Goal: Transaction & Acquisition: Purchase product/service

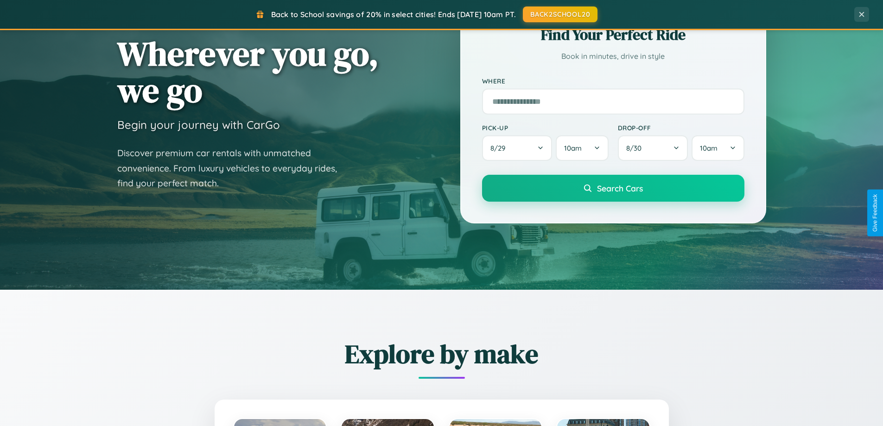
scroll to position [638, 0]
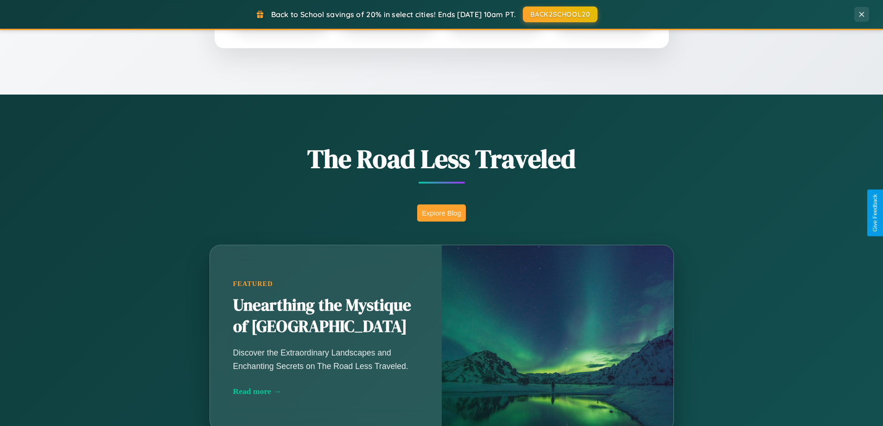
click at [441, 213] on button "Explore Blog" at bounding box center [441, 212] width 49 height 17
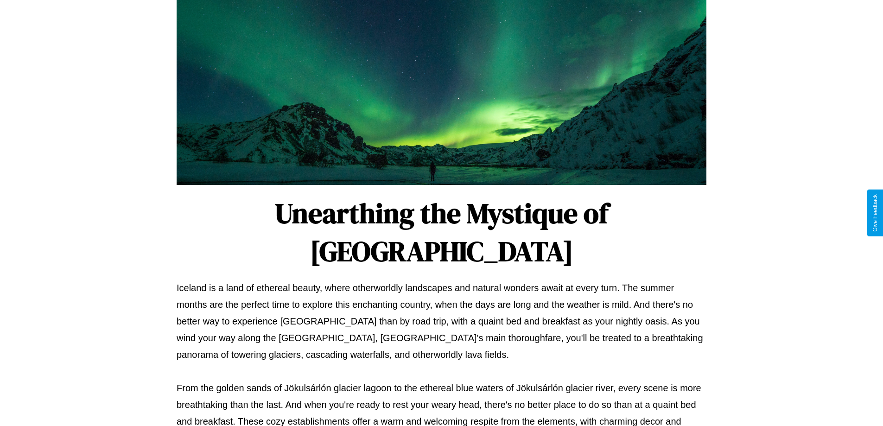
scroll to position [300, 0]
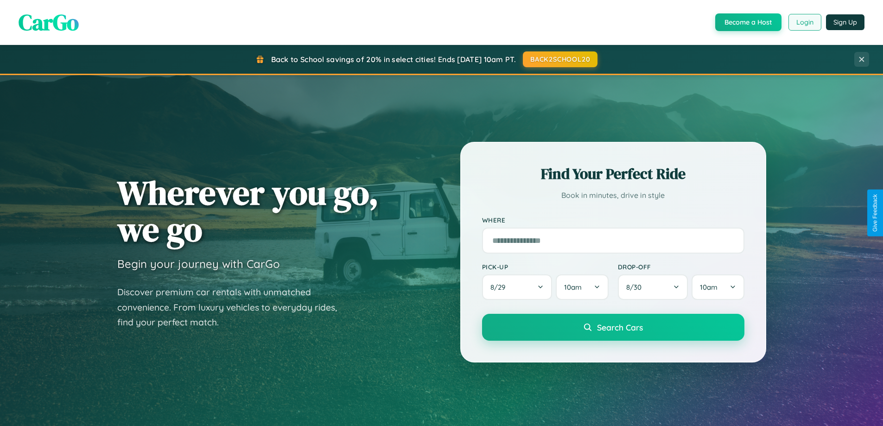
click at [804, 22] on button "Login" at bounding box center [805, 22] width 33 height 17
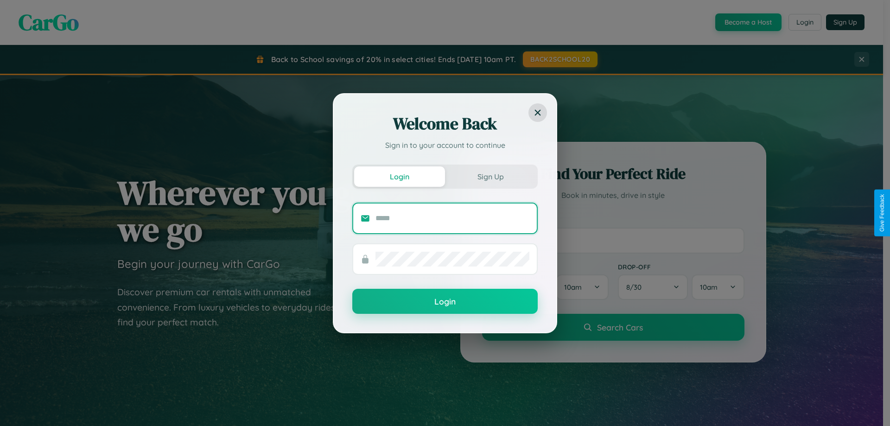
click at [452, 218] on input "text" at bounding box center [453, 218] width 154 height 15
type input "**********"
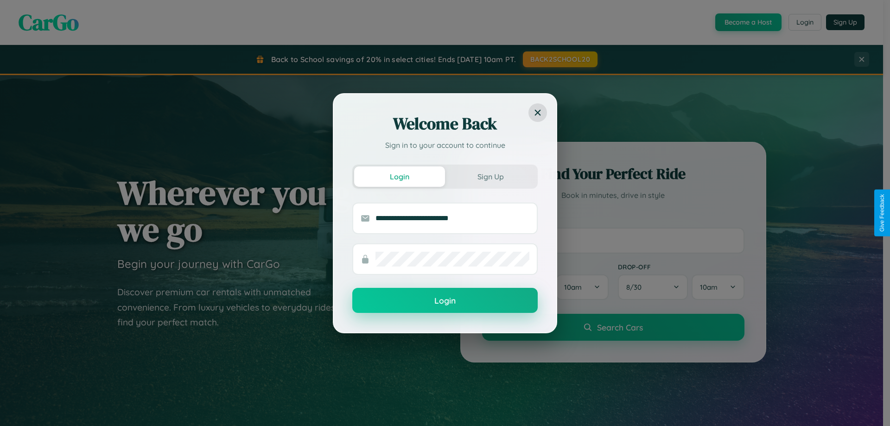
click at [445, 301] on button "Login" at bounding box center [444, 300] width 185 height 25
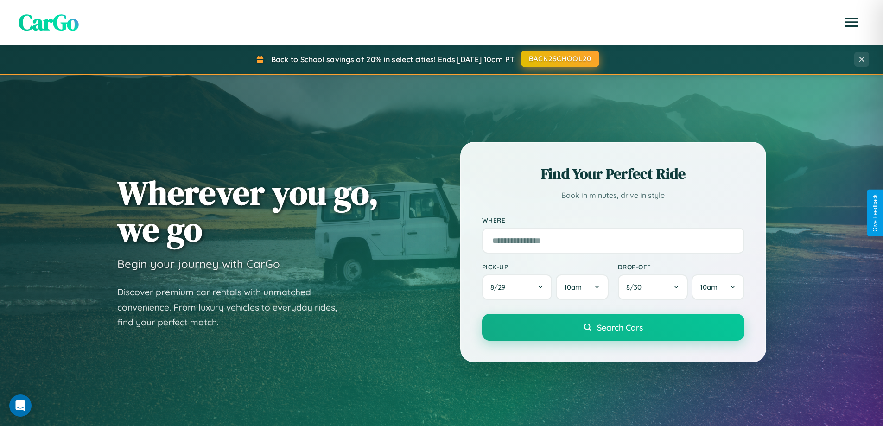
click at [560, 59] on button "BACK2SCHOOL20" at bounding box center [560, 59] width 78 height 17
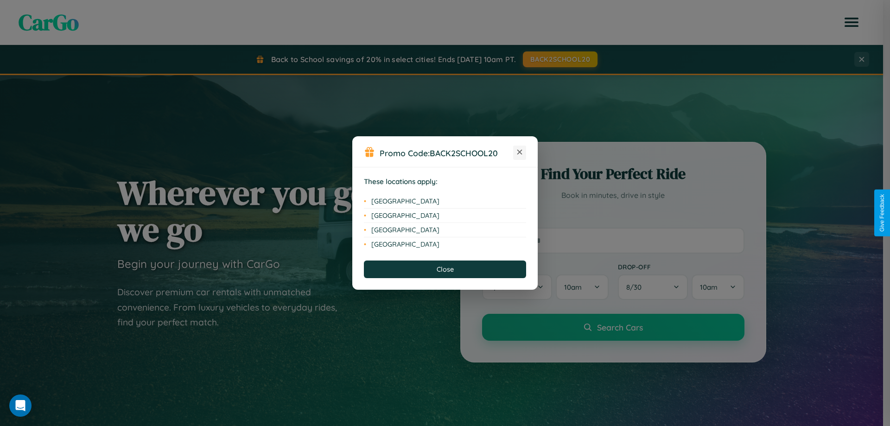
click at [520, 153] on icon at bounding box center [519, 152] width 5 height 5
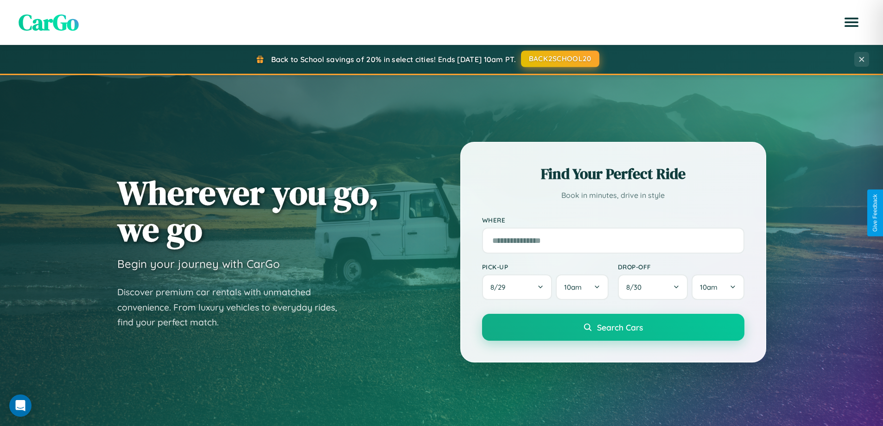
click at [560, 59] on button "BACK2SCHOOL20" at bounding box center [560, 59] width 78 height 17
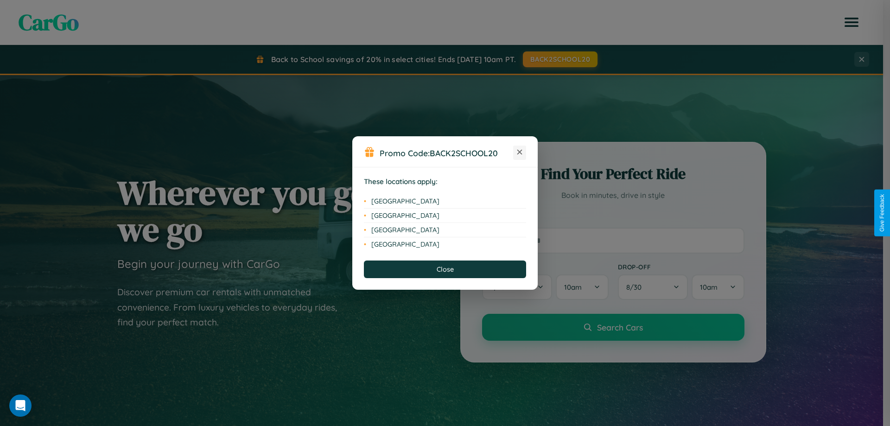
click at [520, 153] on icon at bounding box center [519, 152] width 5 height 5
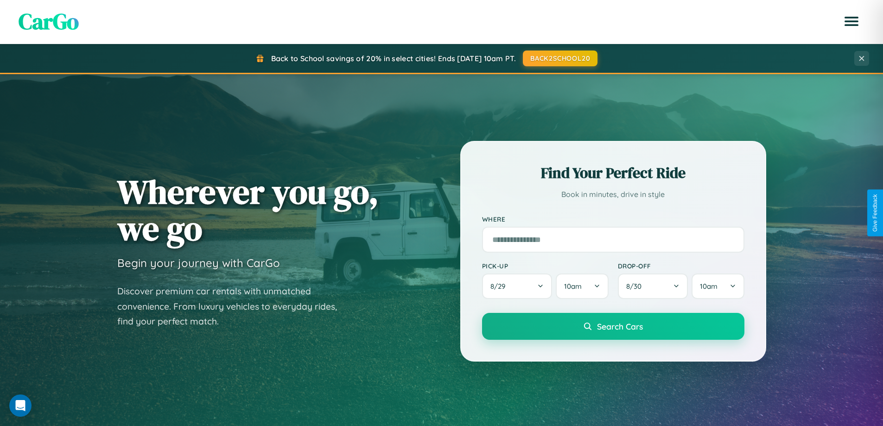
scroll to position [27, 0]
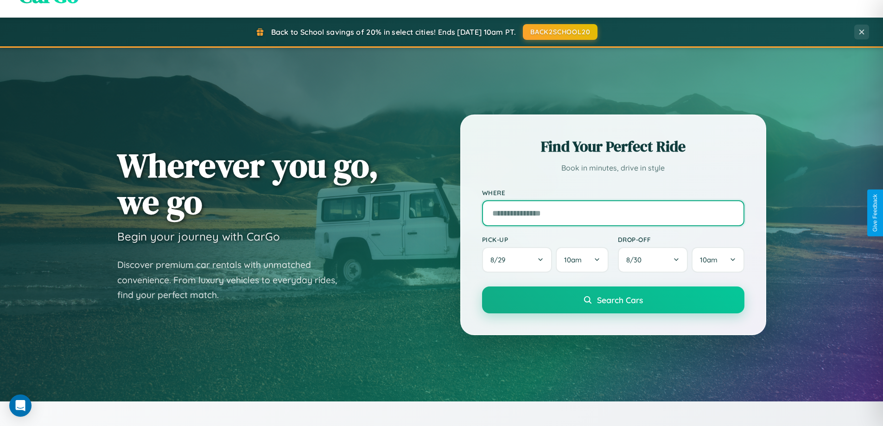
click at [613, 213] on input "text" at bounding box center [613, 213] width 262 height 26
type input "*******"
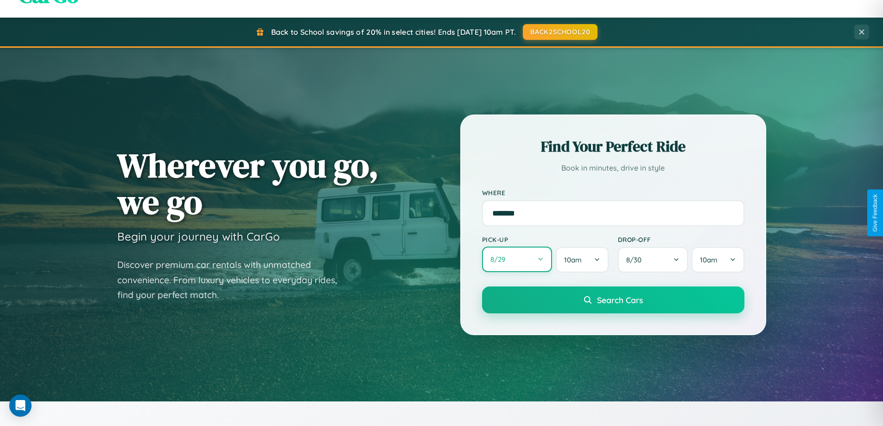
click at [517, 260] on button "8 / 29" at bounding box center [517, 259] width 70 height 25
select select "*"
select select "****"
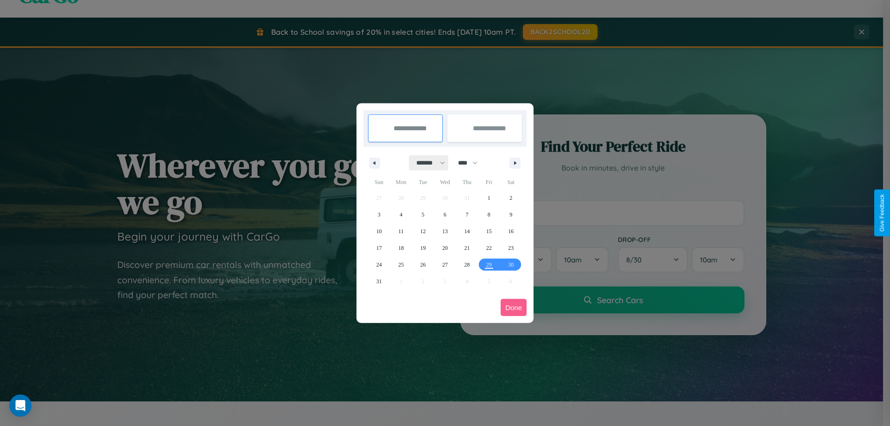
drag, startPoint x: 427, startPoint y: 163, endPoint x: 445, endPoint y: 186, distance: 29.7
click at [427, 163] on select "******* ******** ***** ***** *** **** **** ****** ********* ******* ******** **…" at bounding box center [428, 162] width 39 height 15
select select "*"
drag, startPoint x: 472, startPoint y: 163, endPoint x: 445, endPoint y: 186, distance: 35.5
click at [472, 163] on select "**** **** **** **** **** **** **** **** **** **** **** **** **** **** **** ****…" at bounding box center [467, 162] width 28 height 15
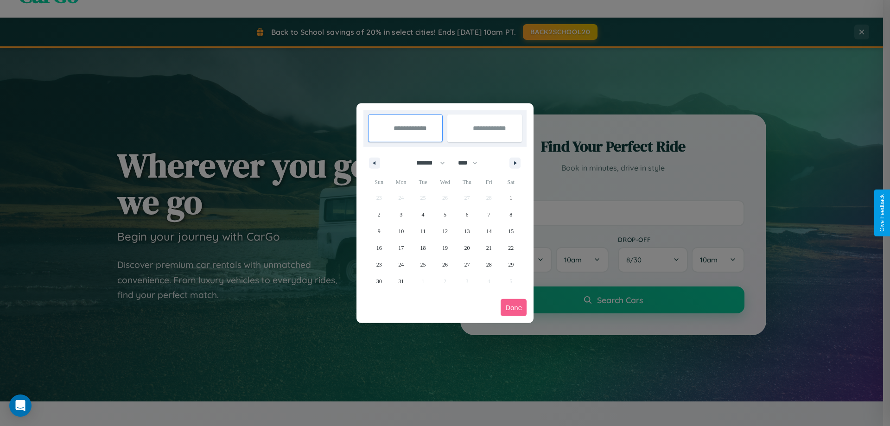
select select "****"
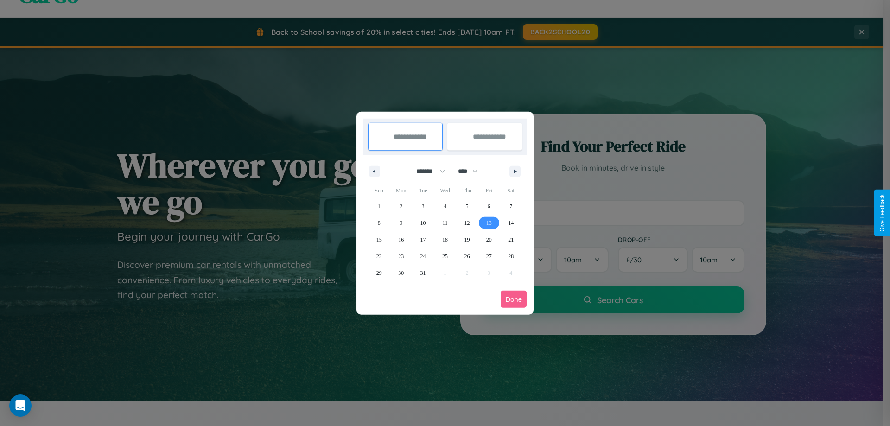
click at [489, 223] on span "13" at bounding box center [489, 223] width 6 height 17
type input "**********"
click at [445, 239] on span "18" at bounding box center [445, 239] width 6 height 17
type input "**********"
click at [514, 299] on button "Done" at bounding box center [514, 299] width 26 height 17
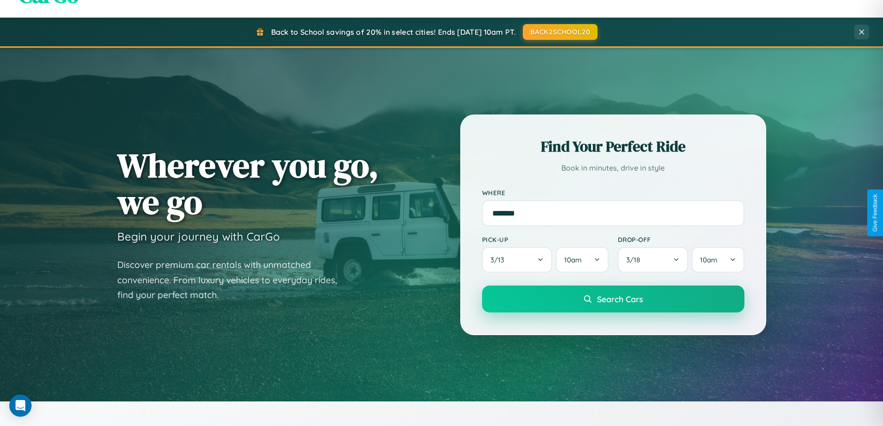
click at [613, 299] on span "Search Cars" at bounding box center [620, 299] width 46 height 10
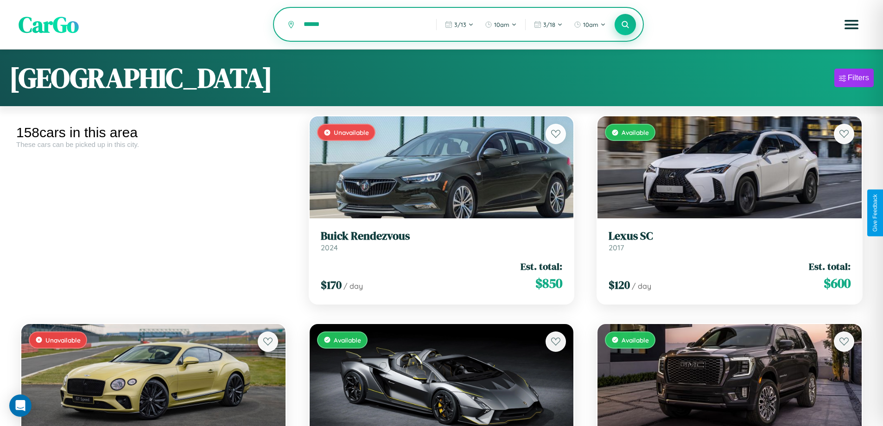
type input "******"
click at [625, 25] on icon at bounding box center [625, 24] width 9 height 9
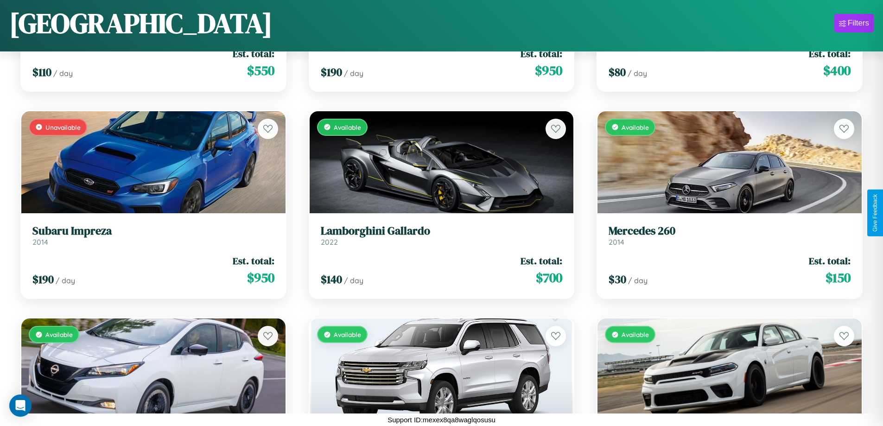
scroll to position [1376, 0]
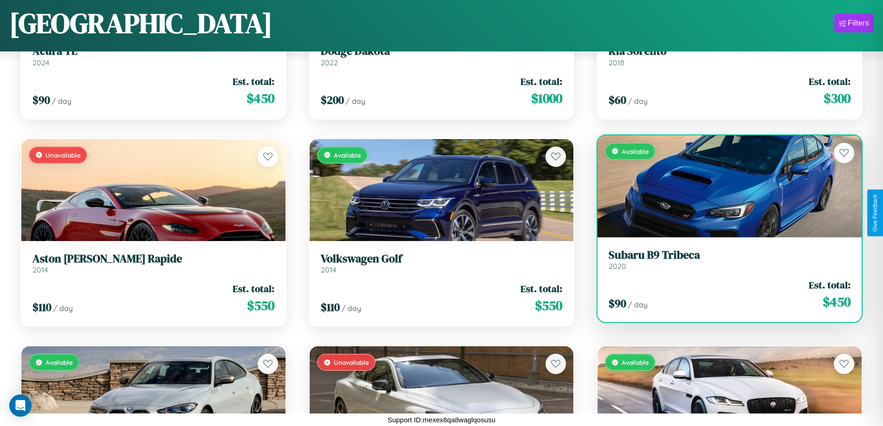
click at [724, 260] on h3 "Subaru B9 Tribeca" at bounding box center [730, 254] width 242 height 13
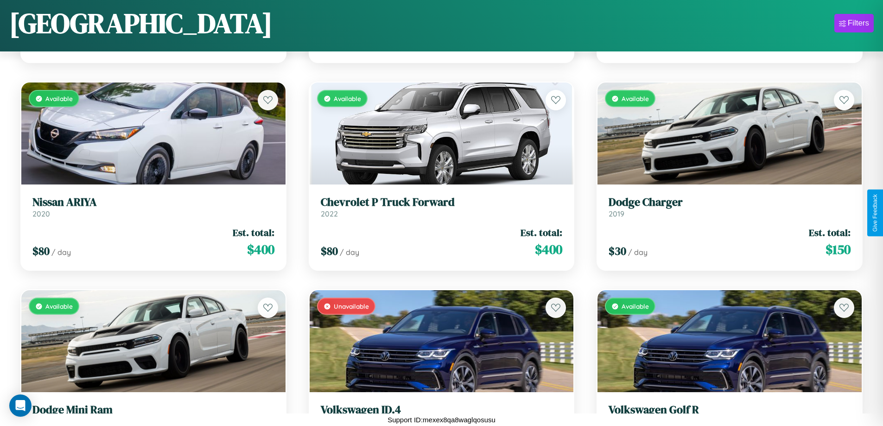
scroll to position [130, 0]
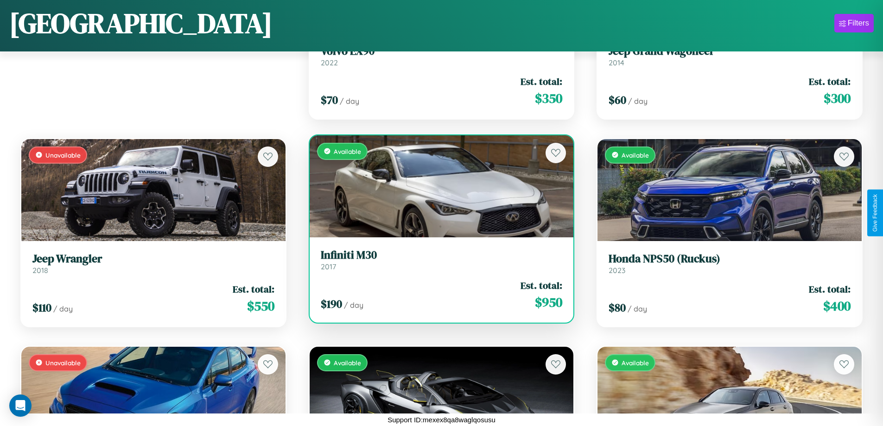
click at [438, 260] on h3 "Infiniti M30" at bounding box center [442, 254] width 242 height 13
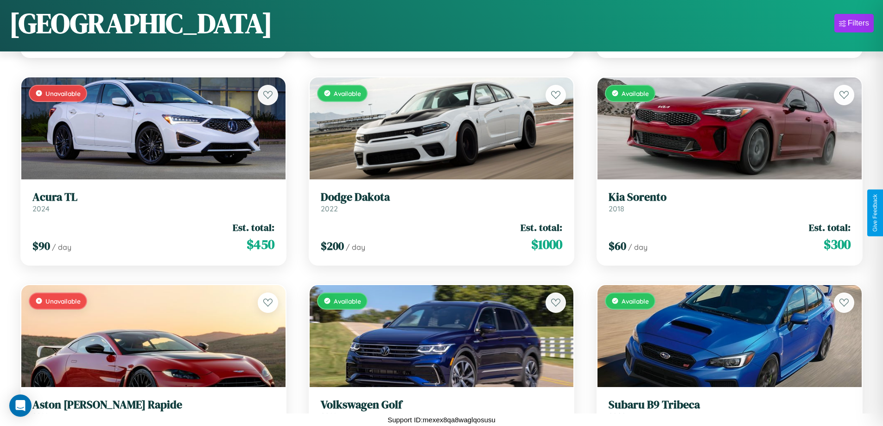
scroll to position [3037, 0]
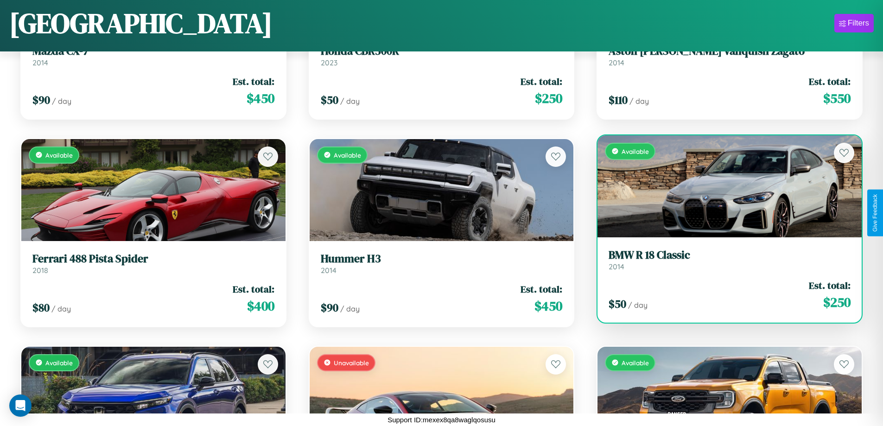
click at [724, 262] on h3 "BMW R 18 Classic" at bounding box center [730, 254] width 242 height 13
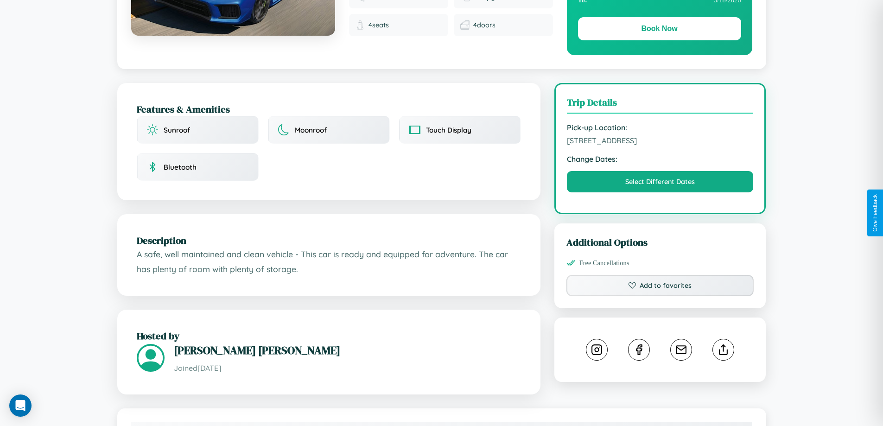
scroll to position [241, 0]
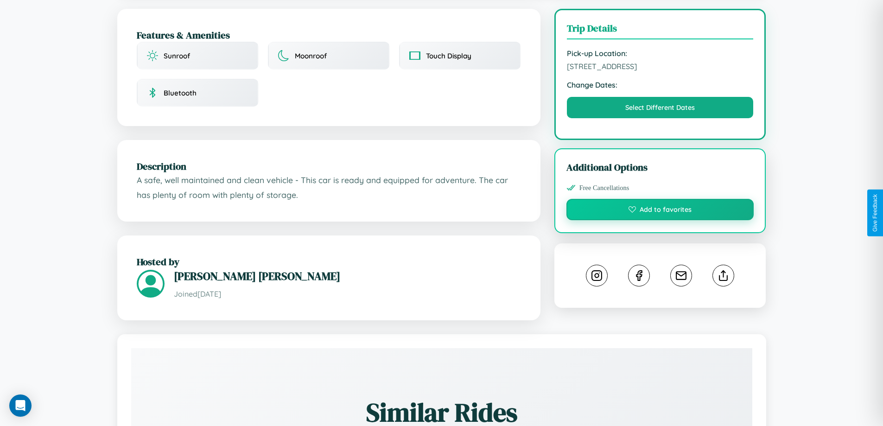
click at [660, 211] on button "Add to favorites" at bounding box center [661, 209] width 188 height 21
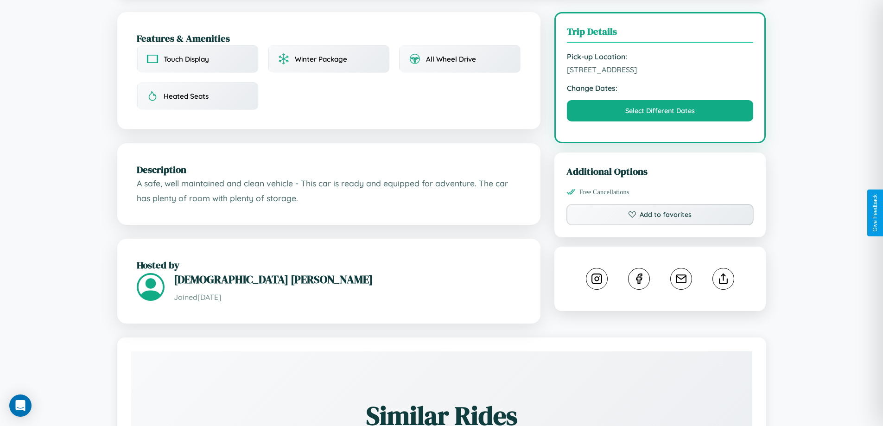
scroll to position [241, 0]
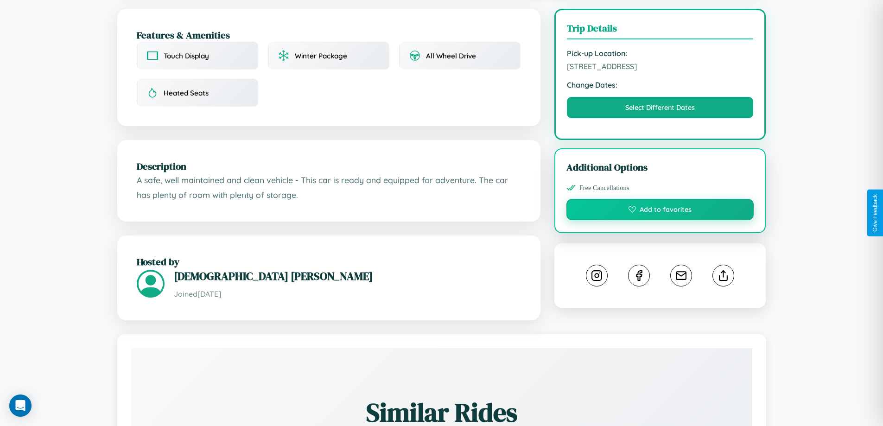
click at [660, 211] on button "Add to favorites" at bounding box center [661, 209] width 188 height 21
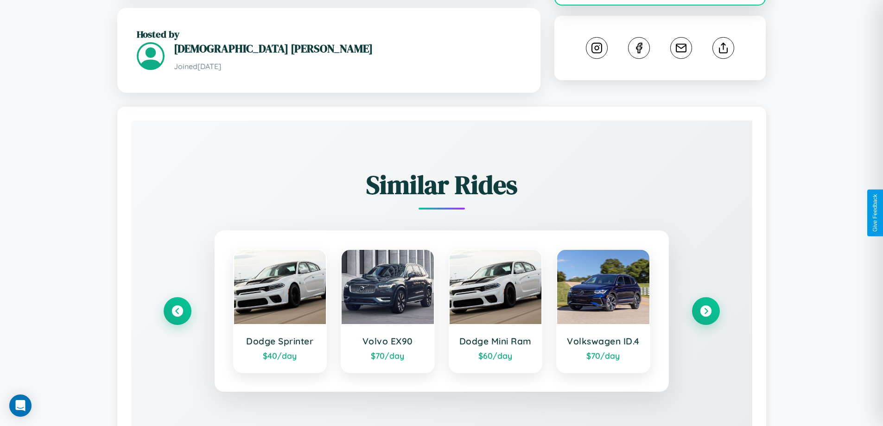
scroll to position [517, 0]
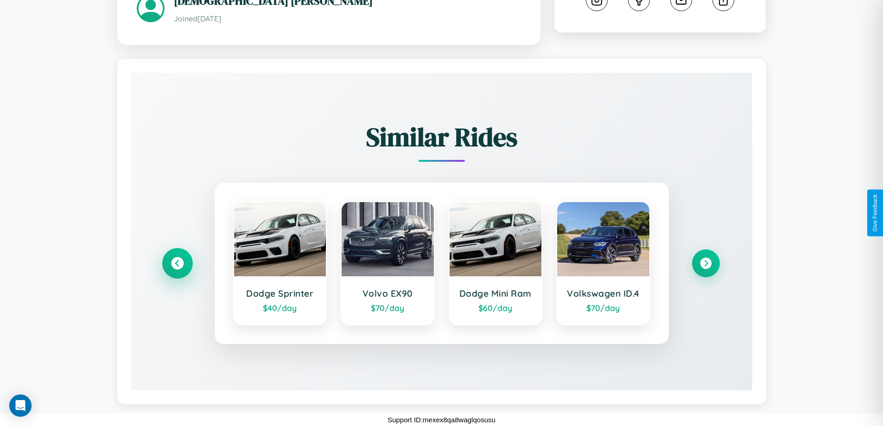
click at [177, 263] on icon at bounding box center [177, 263] width 13 height 13
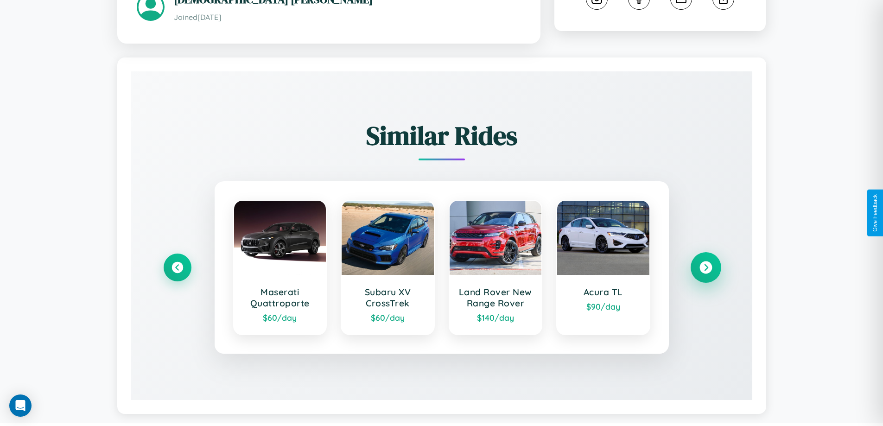
click at [706, 269] on icon at bounding box center [706, 267] width 13 height 13
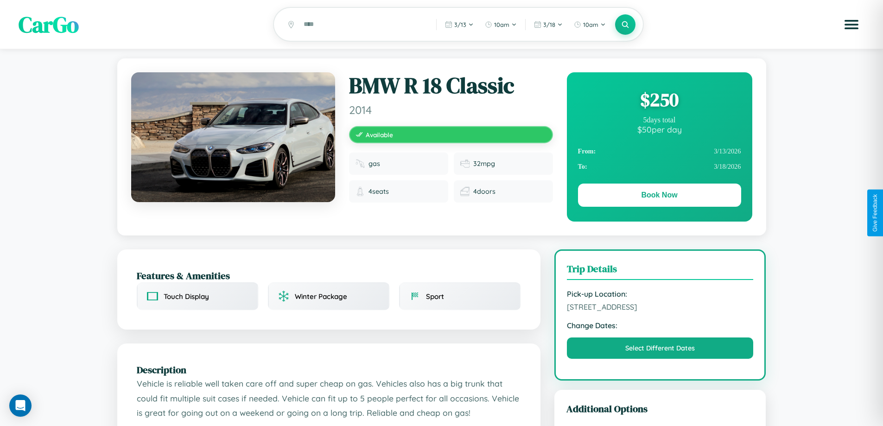
click at [659, 101] on div "$ 250" at bounding box center [659, 99] width 163 height 25
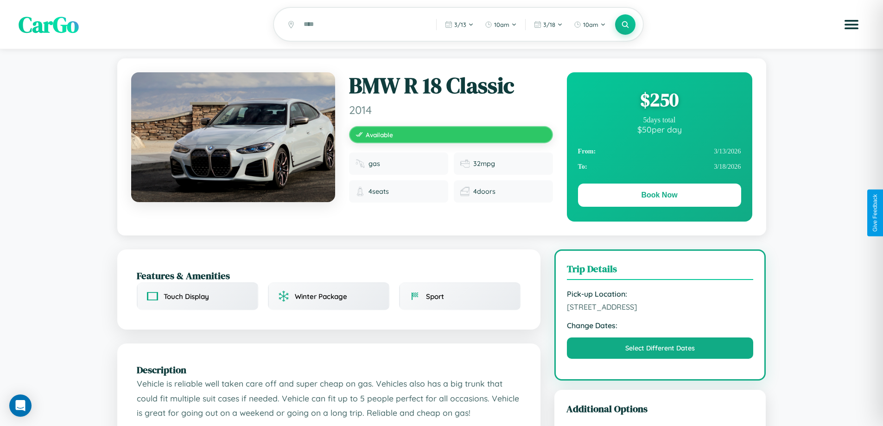
click at [659, 101] on div "$ 250" at bounding box center [659, 99] width 163 height 25
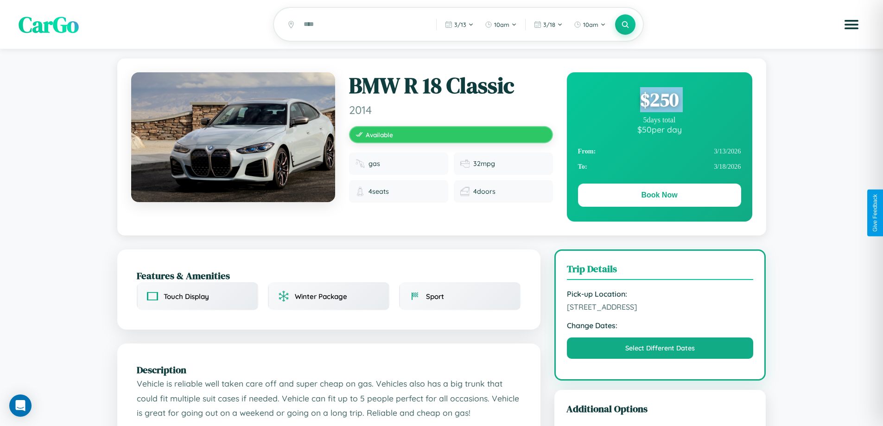
click at [659, 101] on div "$ 250" at bounding box center [659, 99] width 163 height 25
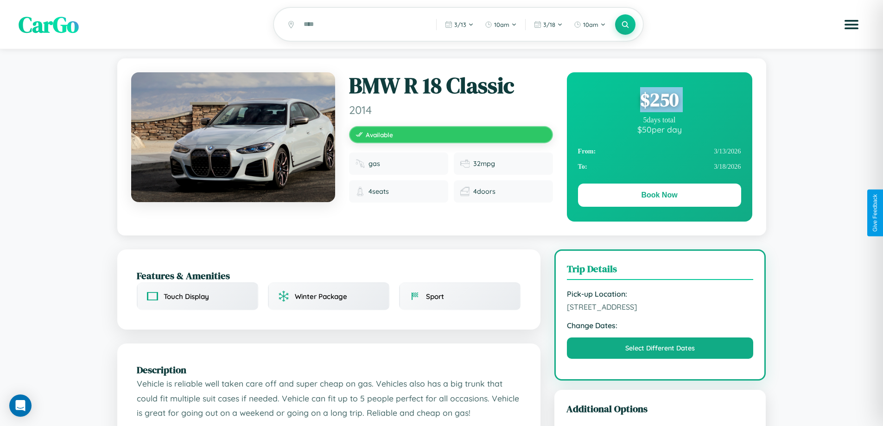
click at [659, 101] on div "$ 250" at bounding box center [659, 99] width 163 height 25
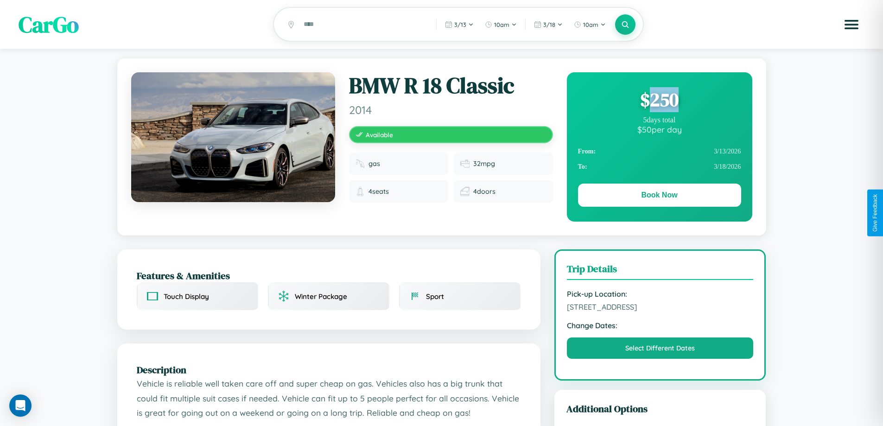
click at [659, 101] on div "$ 250" at bounding box center [659, 99] width 163 height 25
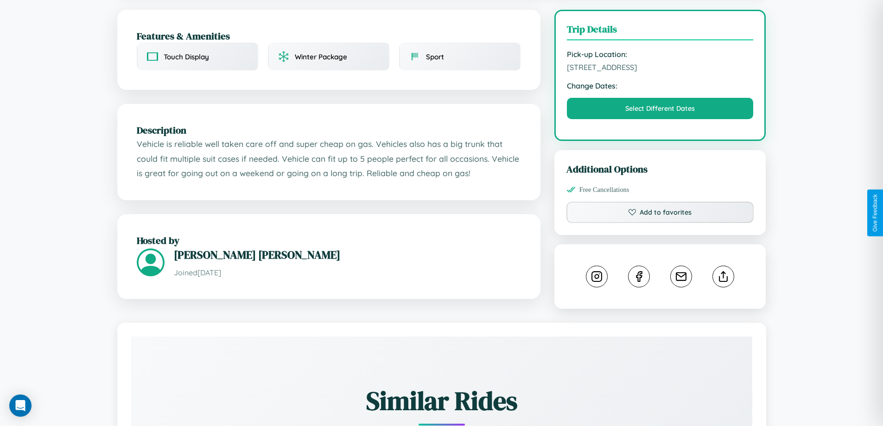
scroll to position [241, 0]
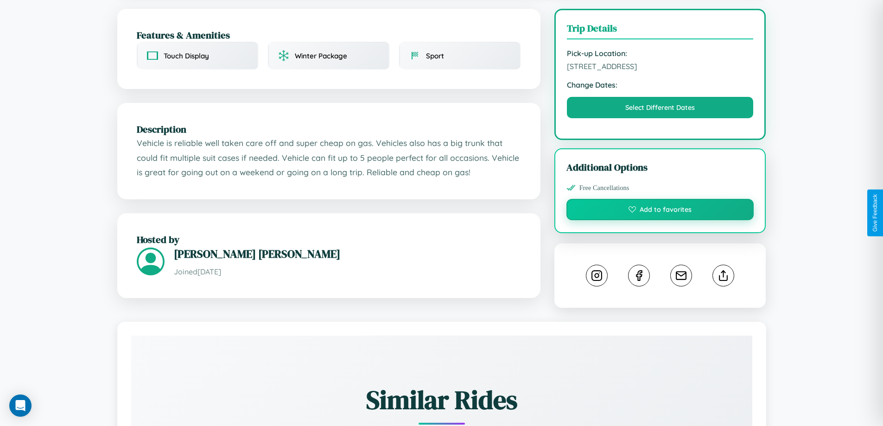
click at [660, 211] on button "Add to favorites" at bounding box center [661, 209] width 188 height 21
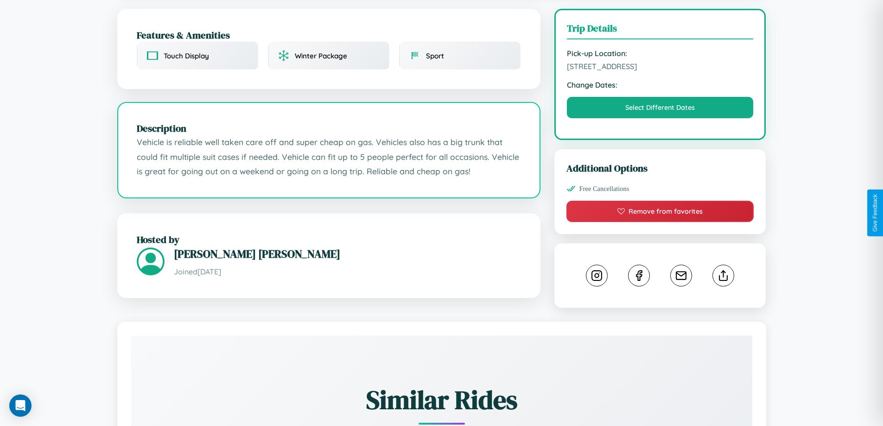
scroll to position [0, 0]
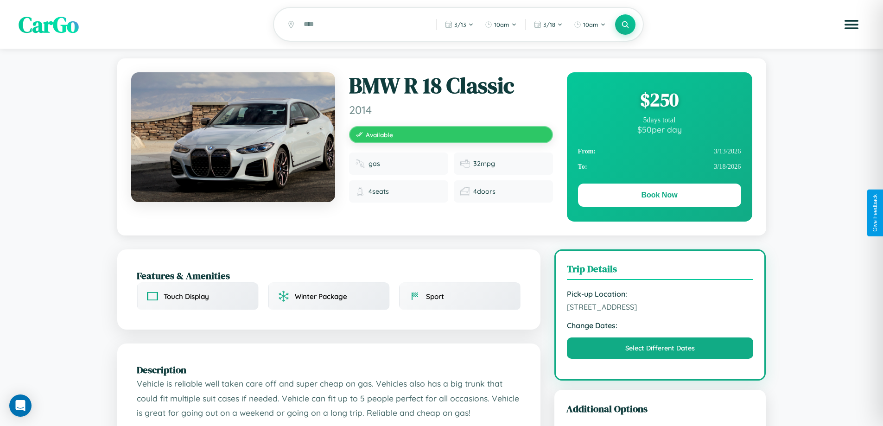
click at [659, 101] on div "$ 250" at bounding box center [659, 99] width 163 height 25
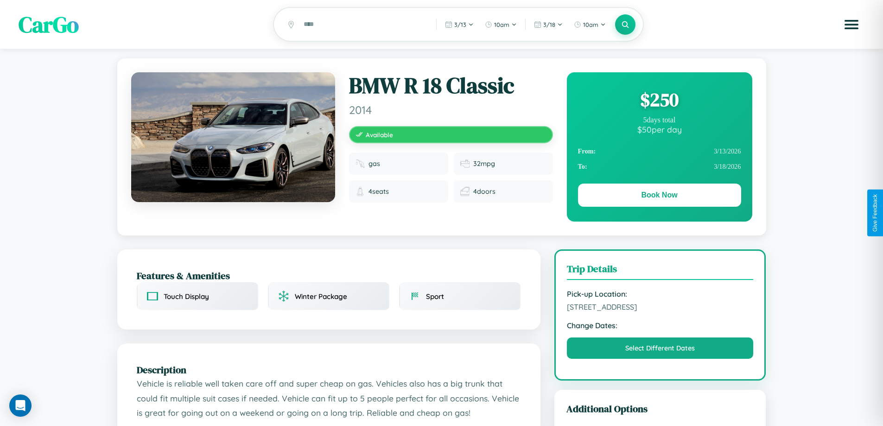
click at [659, 101] on div "$ 250" at bounding box center [659, 99] width 163 height 25
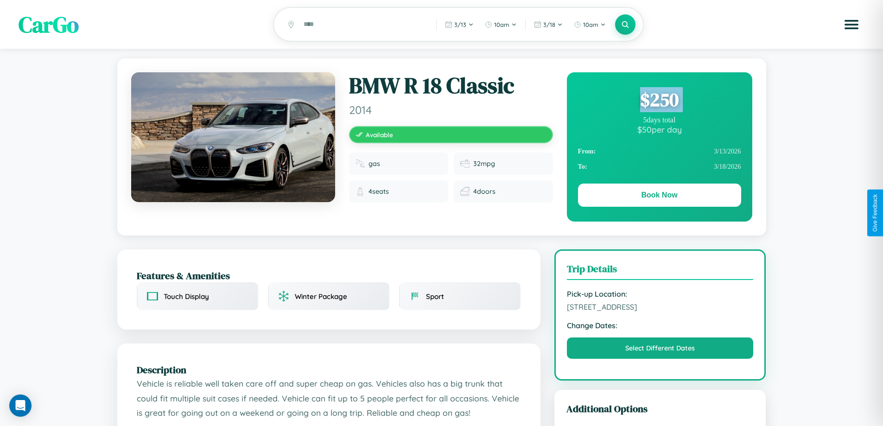
click at [659, 101] on div "$ 250" at bounding box center [659, 99] width 163 height 25
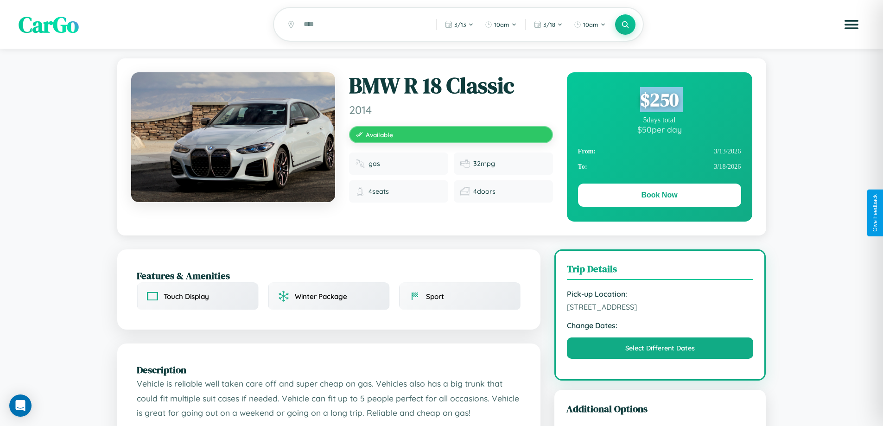
click at [659, 101] on div "$ 250" at bounding box center [659, 99] width 163 height 25
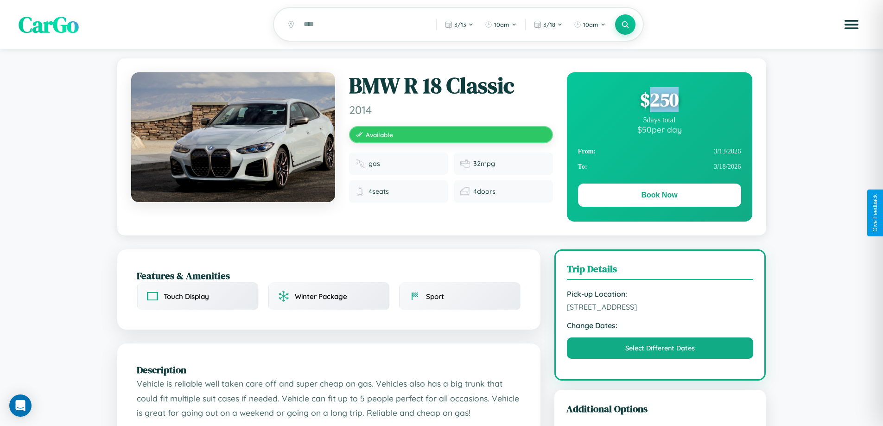
click at [659, 101] on div "$ 250" at bounding box center [659, 99] width 163 height 25
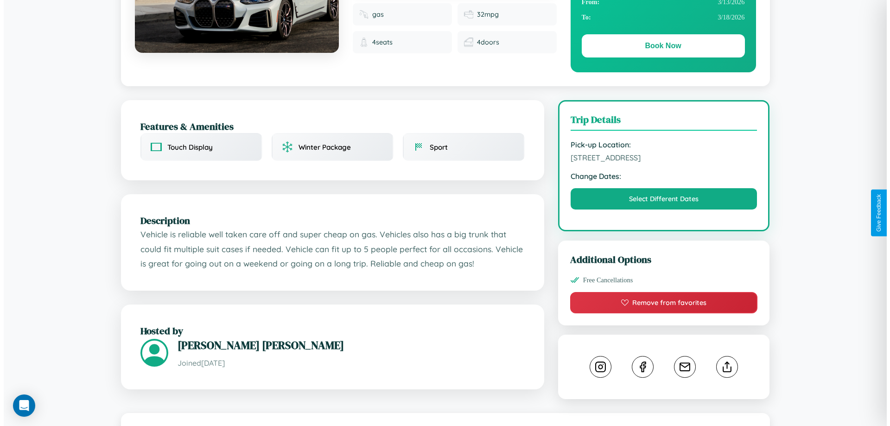
scroll to position [241, 0]
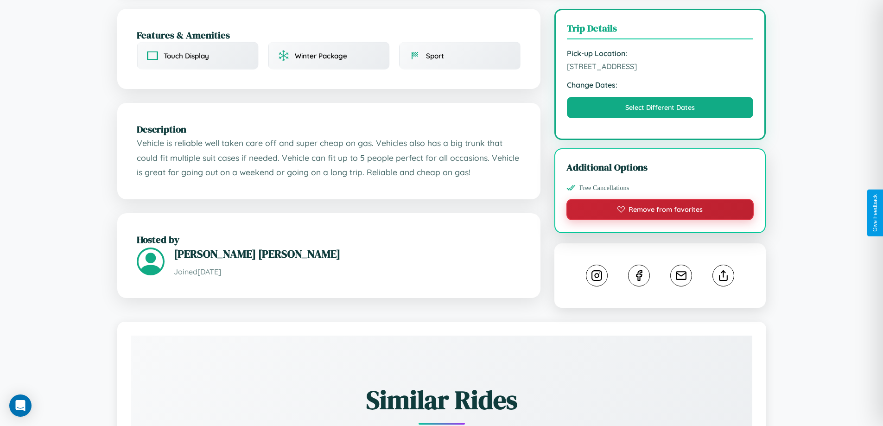
click at [660, 211] on button "Remove from favorites" at bounding box center [661, 209] width 188 height 21
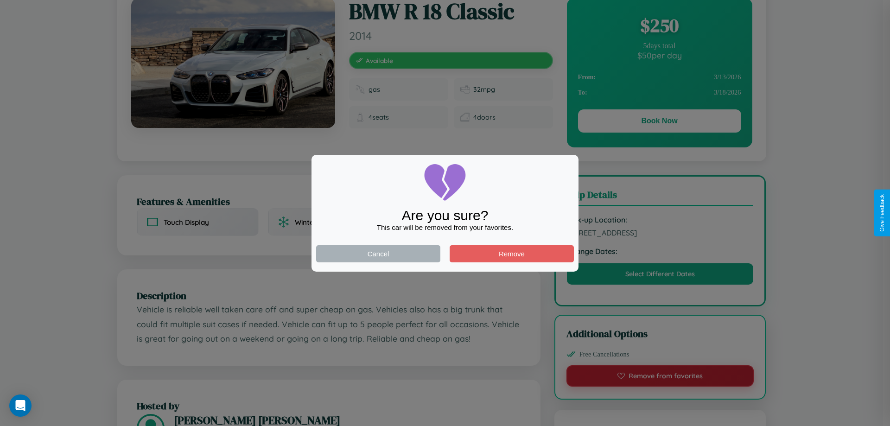
scroll to position [0, 0]
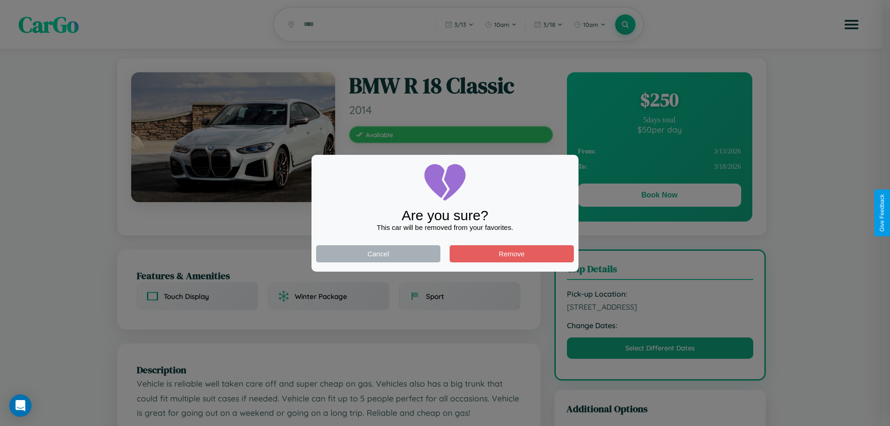
click at [659, 197] on div at bounding box center [445, 213] width 890 height 426
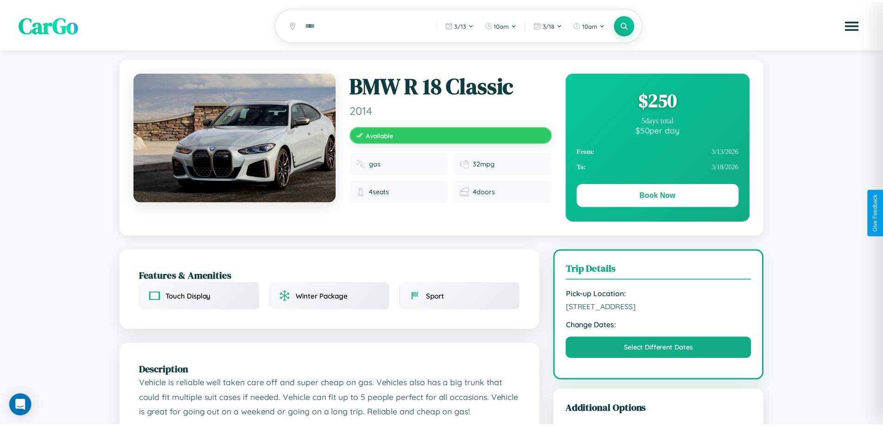
scroll to position [241, 0]
